Goal: Task Accomplishment & Management: Manage account settings

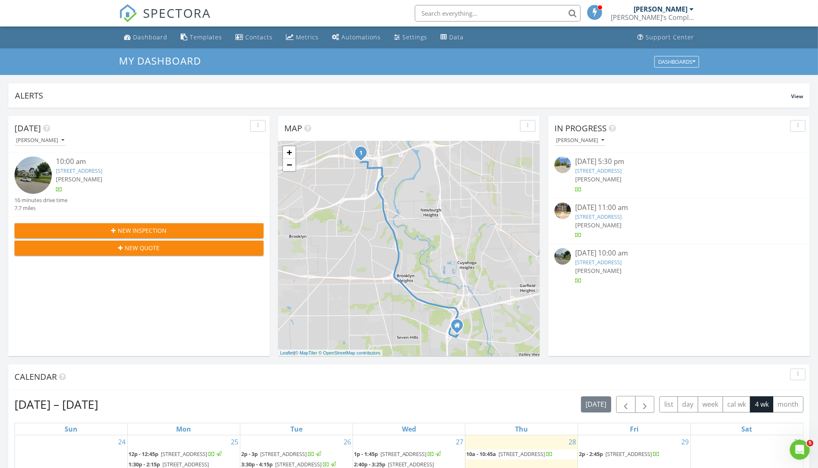
click at [100, 168] on link "[STREET_ADDRESS]" at bounding box center [79, 170] width 46 height 7
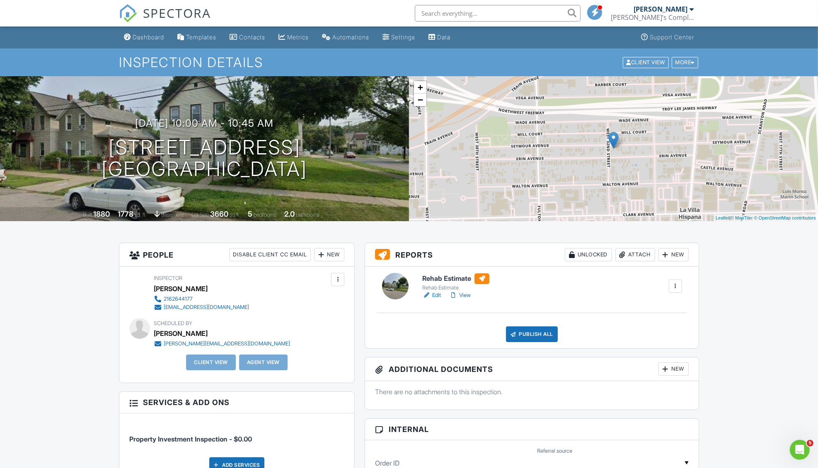
click at [438, 294] on link "Edit" at bounding box center [431, 295] width 19 height 8
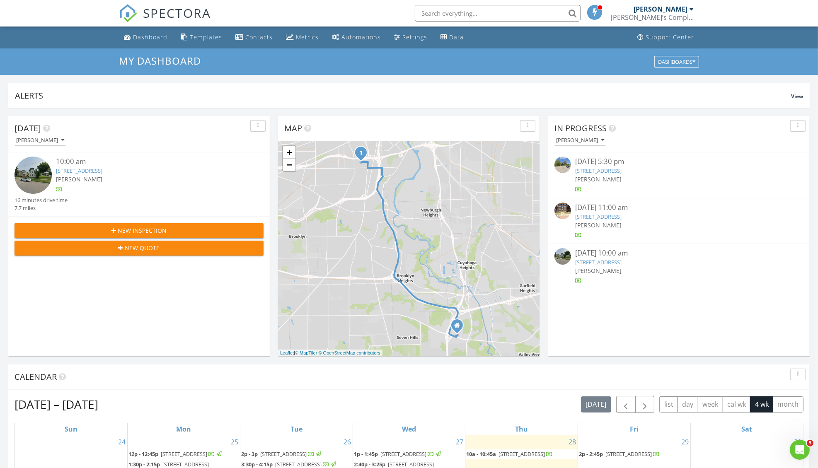
click at [102, 172] on link "[STREET_ADDRESS]" at bounding box center [79, 170] width 46 height 7
